Goal: Find contact information: Find contact information

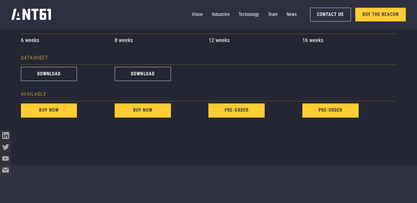
scroll to position [744, 0]
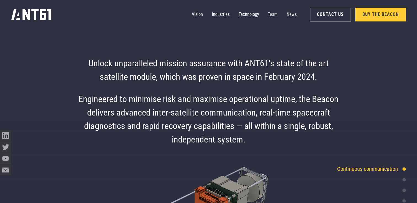
click at [270, 13] on link "Team" at bounding box center [273, 14] width 10 height 11
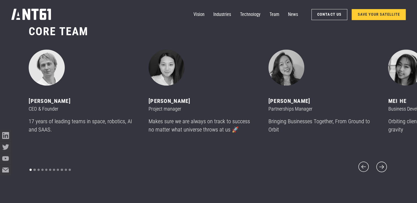
scroll to position [2440, 0]
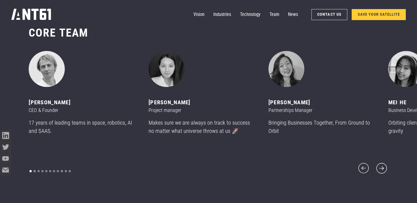
click at [56, 107] on div "[PERSON_NAME]" at bounding box center [82, 102] width 106 height 9
click at [57, 107] on div "[PERSON_NAME]" at bounding box center [82, 102] width 106 height 9
click at [52, 78] on img "1 of 11" at bounding box center [47, 69] width 36 height 36
click at [42, 71] on img "1 of 11" at bounding box center [47, 69] width 36 height 36
click at [50, 74] on img "1 of 11" at bounding box center [47, 69] width 36 height 36
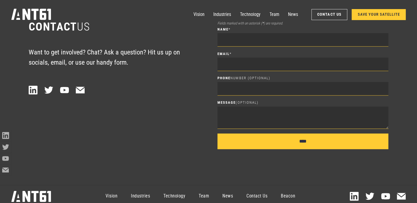
scroll to position [2841, 0]
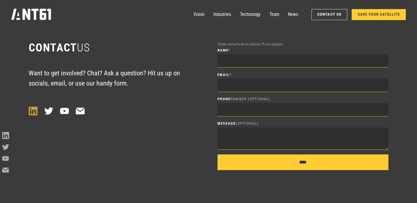
click at [33, 111] on icon at bounding box center [33, 111] width 9 height 9
